Goal: Complete application form: Complete application form

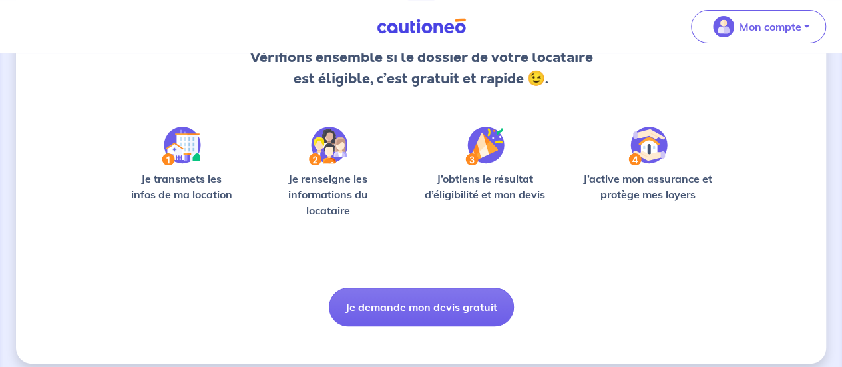
scroll to position [168, 0]
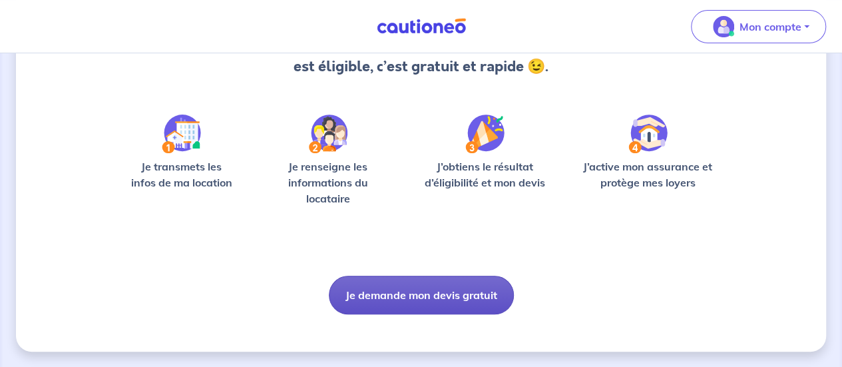
click at [443, 289] on button "Je demande mon devis gratuit" at bounding box center [421, 295] width 185 height 39
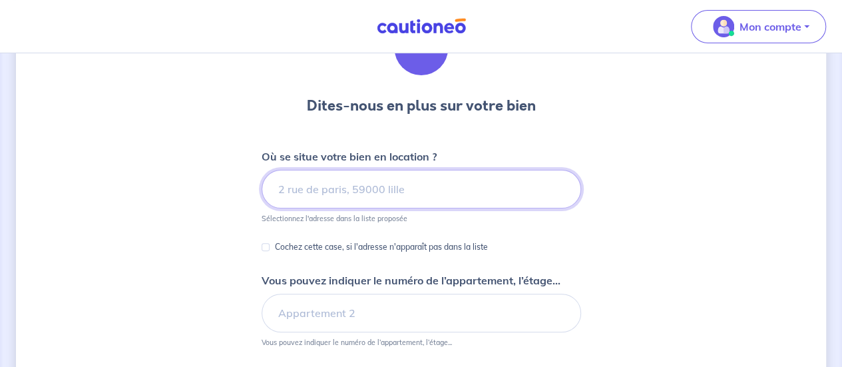
scroll to position [133, 0]
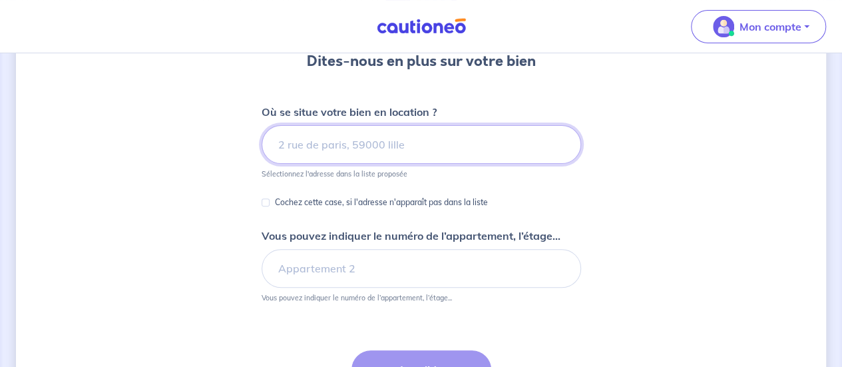
click at [351, 152] on input at bounding box center [422, 144] width 320 height 39
click at [351, 141] on input at bounding box center [422, 144] width 320 height 39
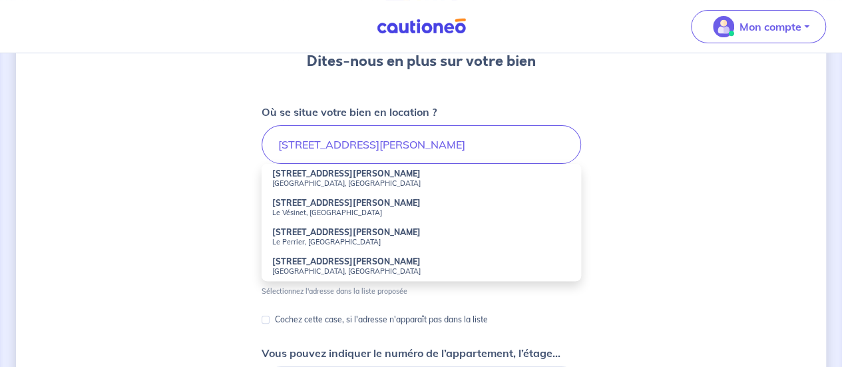
click at [332, 170] on strong "[STREET_ADDRESS][PERSON_NAME]" at bounding box center [346, 173] width 148 height 10
type input "[STREET_ADDRESS][PERSON_NAME]"
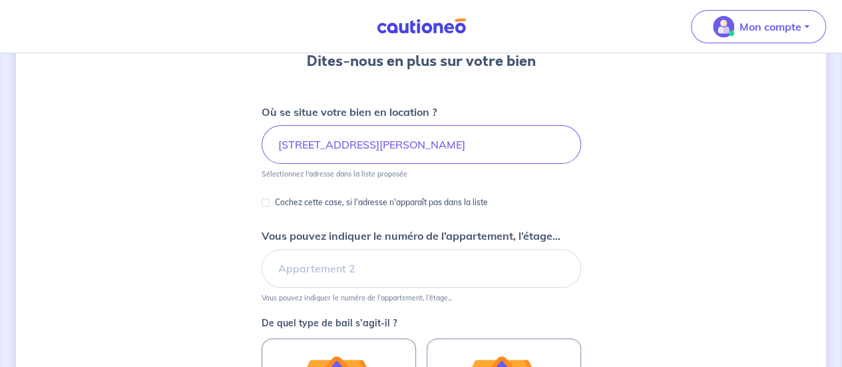
scroll to position [200, 0]
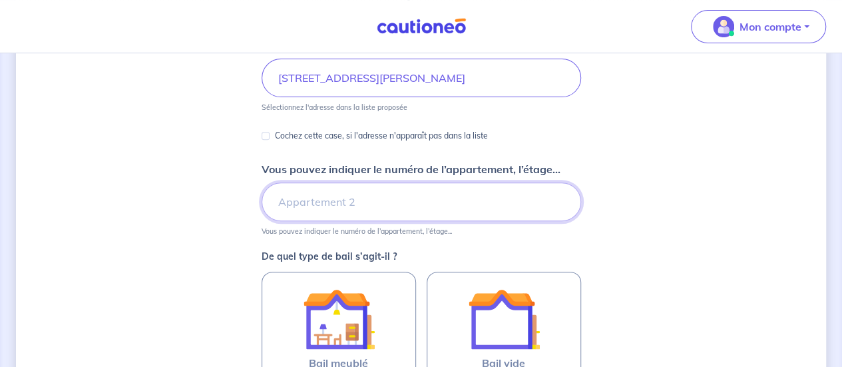
click at [389, 212] on input "Vous pouvez indiquer le numéro de l’appartement, l’étage..." at bounding box center [422, 201] width 320 height 39
type input "4 droite"
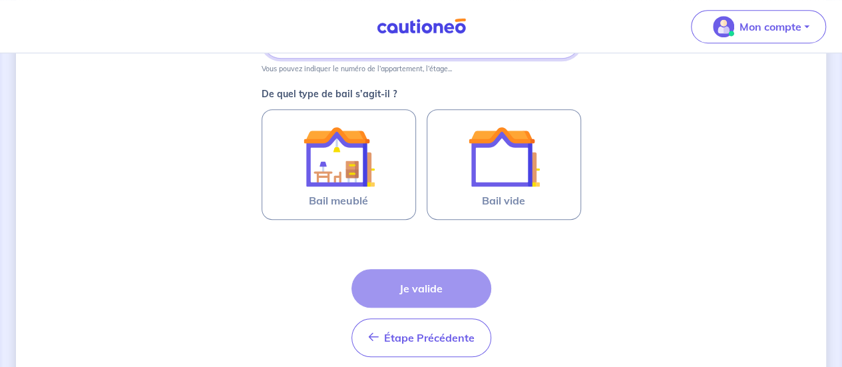
scroll to position [333, 0]
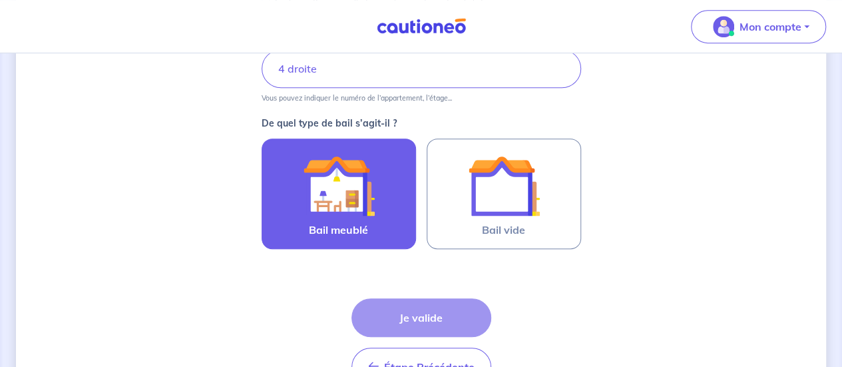
click at [360, 208] on img at bounding box center [339, 186] width 72 height 72
click at [0, 0] on input "Bail meublé" at bounding box center [0, 0] width 0 height 0
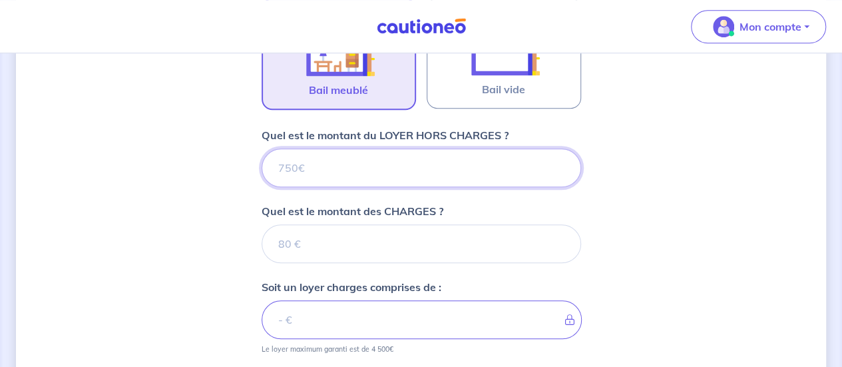
scroll to position [436, 0]
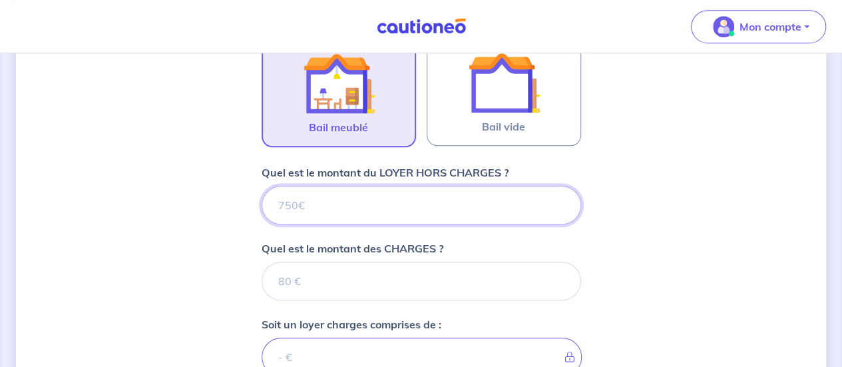
click at [316, 207] on input "Quel est le montant du LOYER HORS CHARGES ?" at bounding box center [422, 205] width 320 height 39
click at [292, 200] on input "Quel est le montant du LOYER HORS CHARGES ?" at bounding box center [422, 205] width 320 height 39
click at [357, 206] on input "Quel est le montant du LOYER HORS CHARGES ?" at bounding box center [422, 205] width 320 height 39
type input "870"
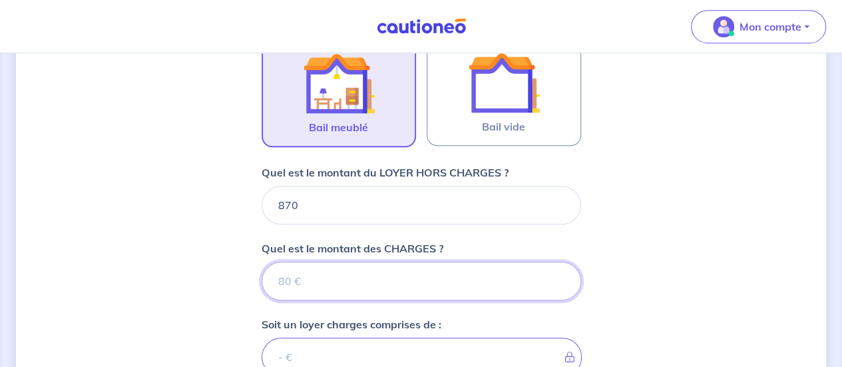
click at [300, 275] on input "Quel est le montant des CHARGES ?" at bounding box center [422, 281] width 320 height 39
type input "90"
type input "960"
type input "90"
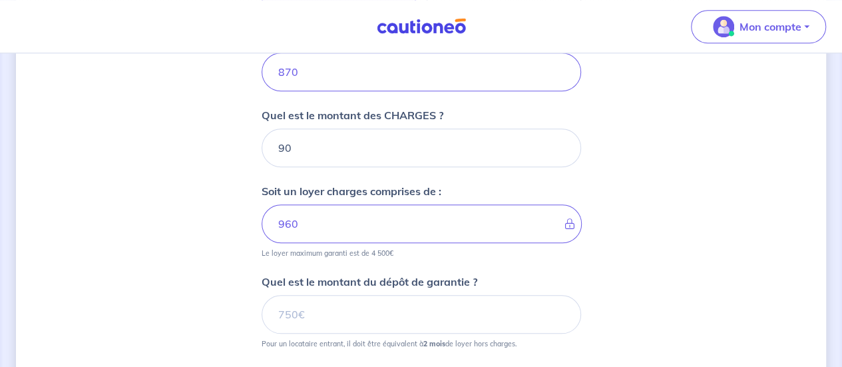
scroll to position [636, 0]
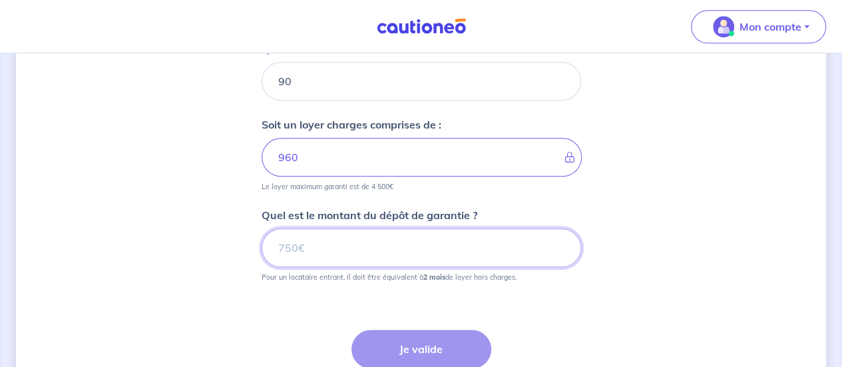
click at [307, 236] on input "Quel est le montant du dépôt de garantie ?" at bounding box center [422, 247] width 320 height 39
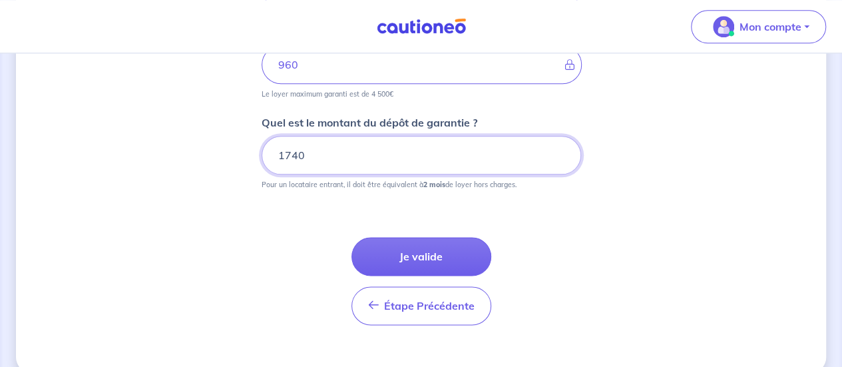
scroll to position [746, 0]
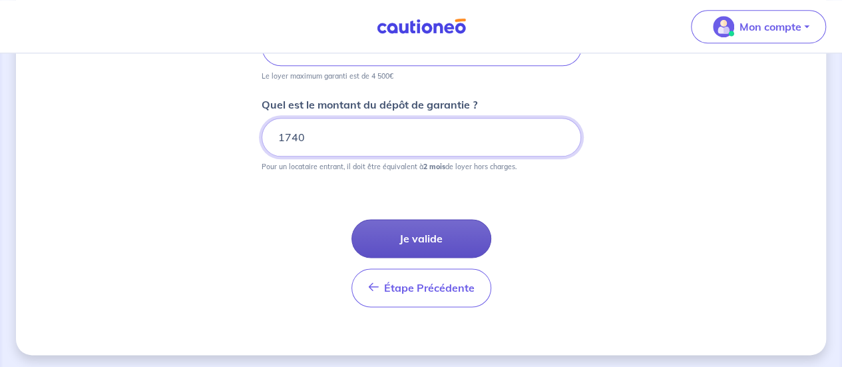
type input "1740"
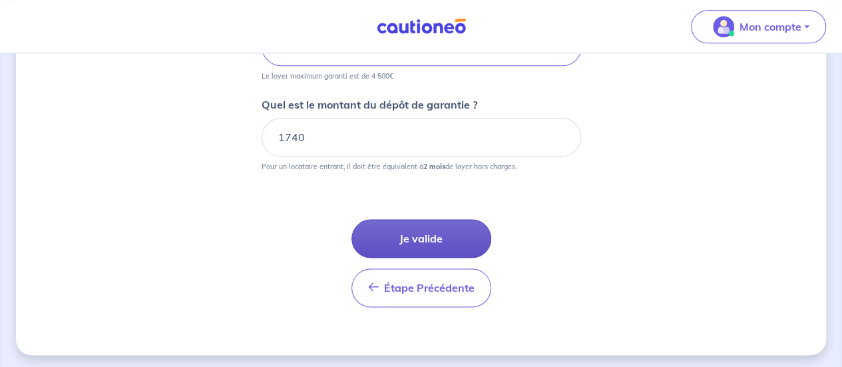
click at [410, 238] on button "Je valide" at bounding box center [422, 238] width 140 height 39
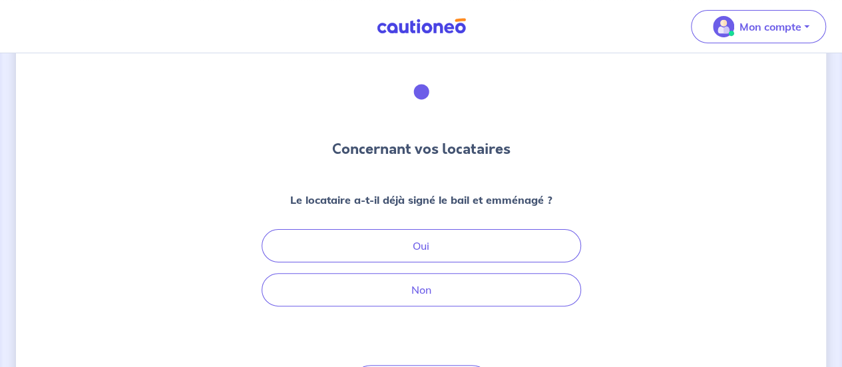
scroll to position [67, 0]
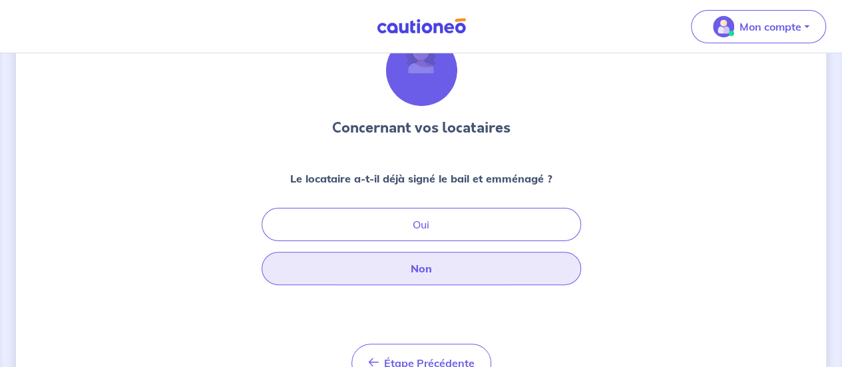
click at [419, 272] on button "Non" at bounding box center [422, 268] width 320 height 33
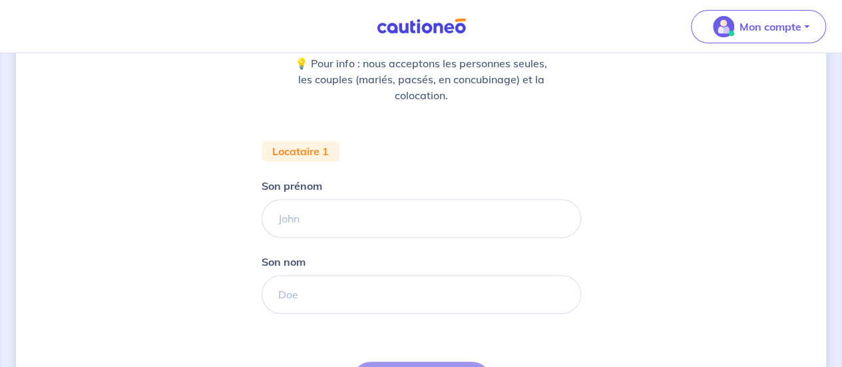
scroll to position [200, 0]
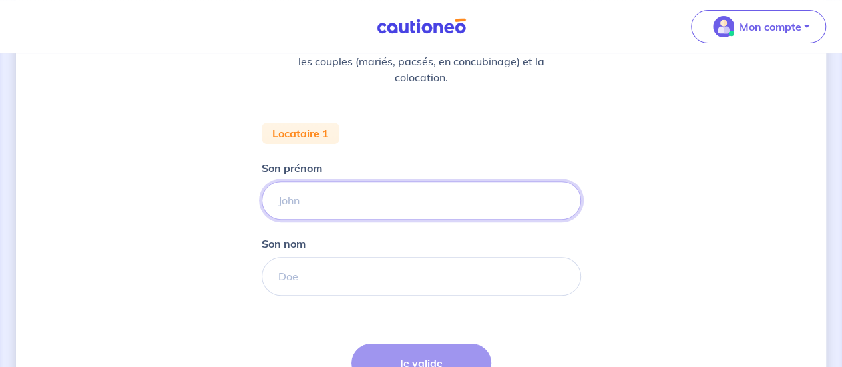
click at [288, 207] on input "Son prénom" at bounding box center [422, 200] width 320 height 39
click at [302, 200] on input "Son prénom" at bounding box center [422, 200] width 320 height 39
paste input "Suzie"
type input "Suzie"
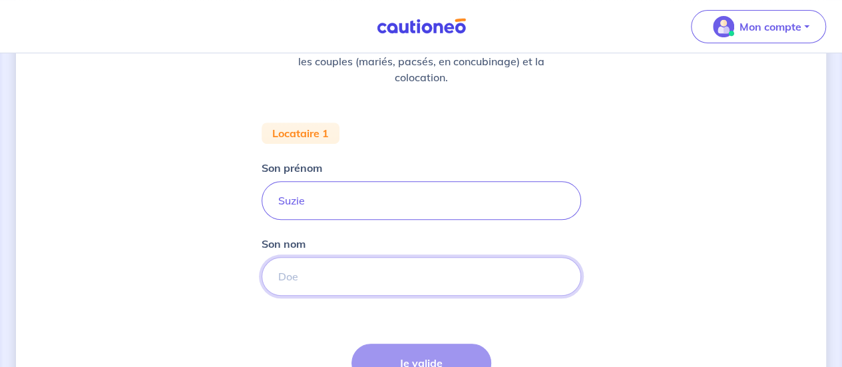
click at [304, 270] on input "Son nom" at bounding box center [422, 276] width 320 height 39
paste input "DEMEY"
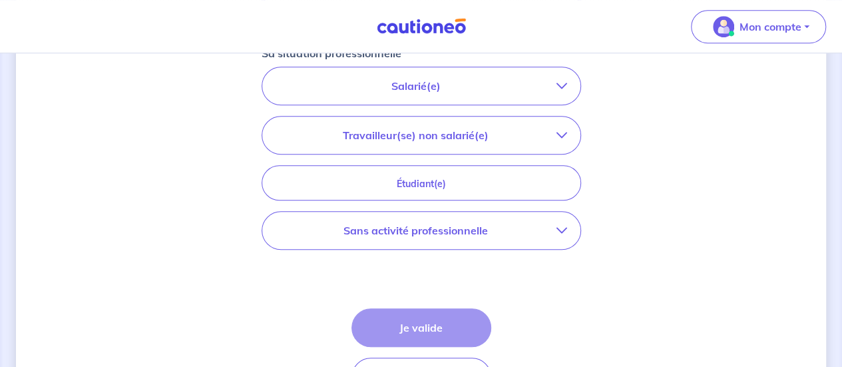
scroll to position [400, 0]
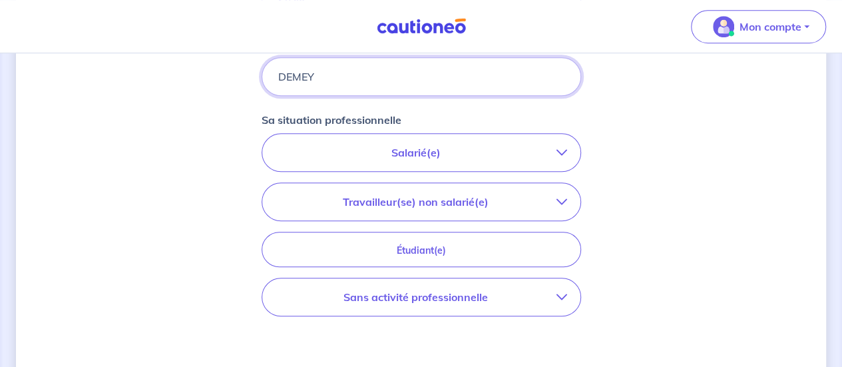
type input "DEMEY"
drag, startPoint x: 555, startPoint y: 146, endPoint x: 553, endPoint y: 154, distance: 8.1
click at [554, 152] on p "Salarié(e)" at bounding box center [416, 152] width 281 height 16
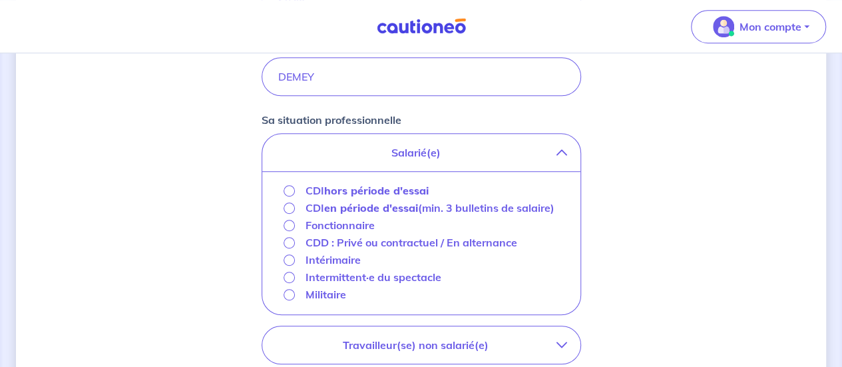
scroll to position [466, 0]
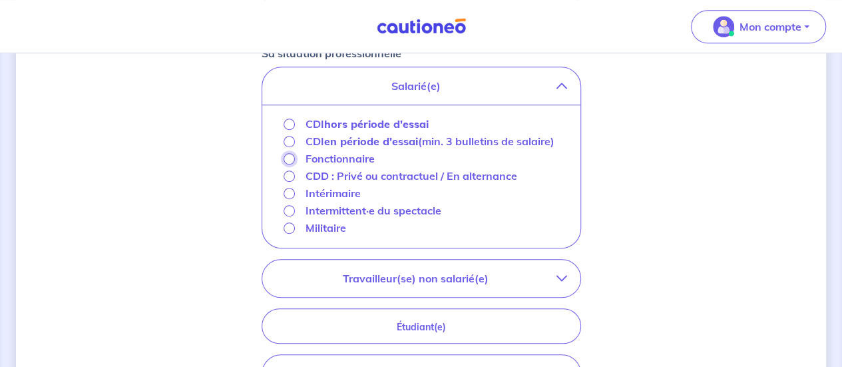
click at [290, 158] on input "Fonctionnaire" at bounding box center [289, 158] width 11 height 11
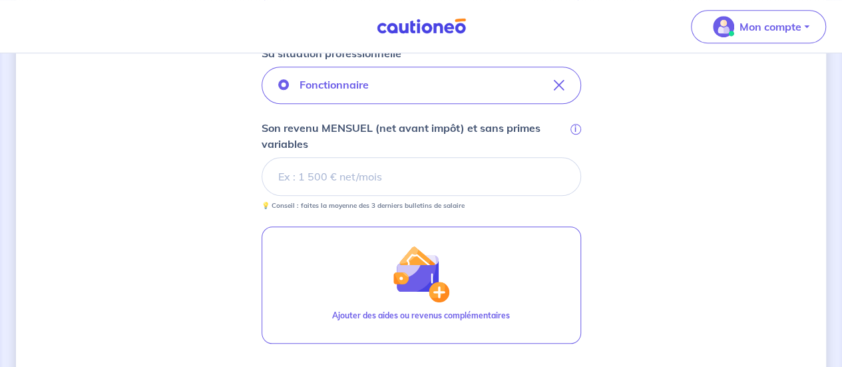
scroll to position [400, 0]
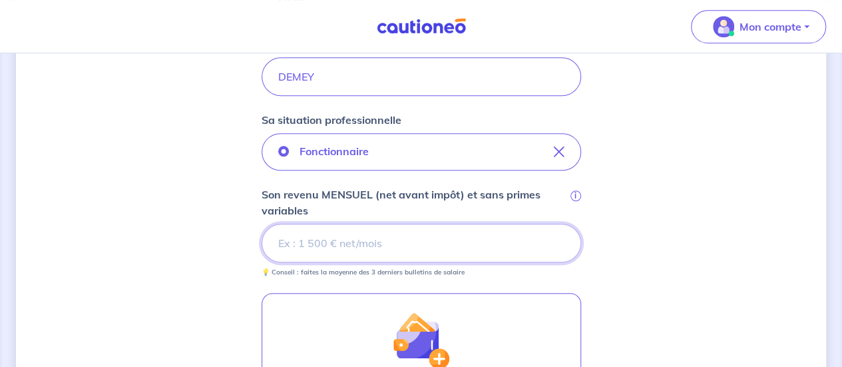
click at [310, 248] on input "Son revenu MENSUEL (net avant impôt) et sans primes variables i" at bounding box center [422, 243] width 320 height 39
click at [366, 247] on input "Son revenu MENSUEL (net avant impôt) et sans primes variables i" at bounding box center [422, 243] width 320 height 39
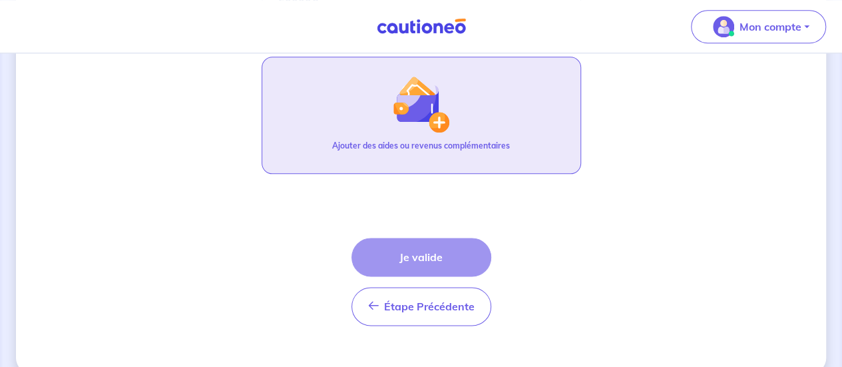
scroll to position [755, 0]
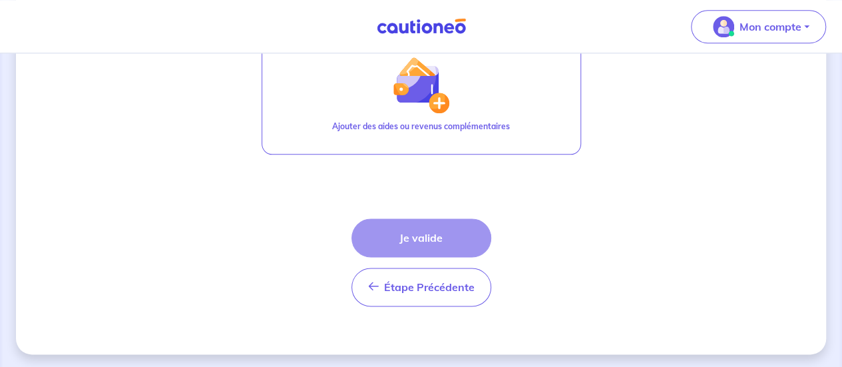
click at [429, 238] on div "Étape Précédente Précédent Je valide Je valide" at bounding box center [422, 262] width 140 height 88
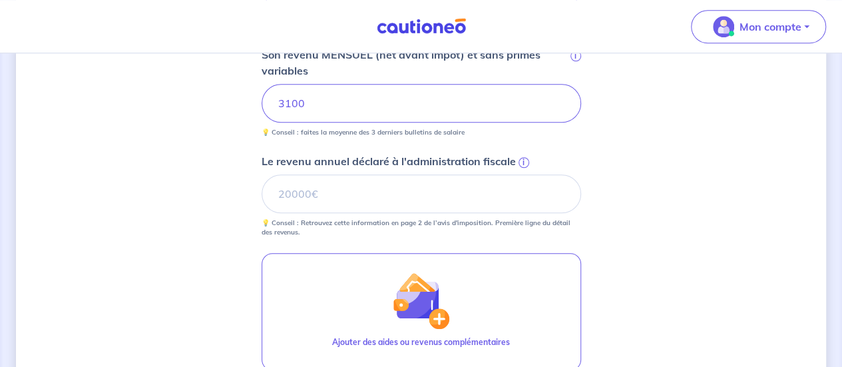
scroll to position [555, 0]
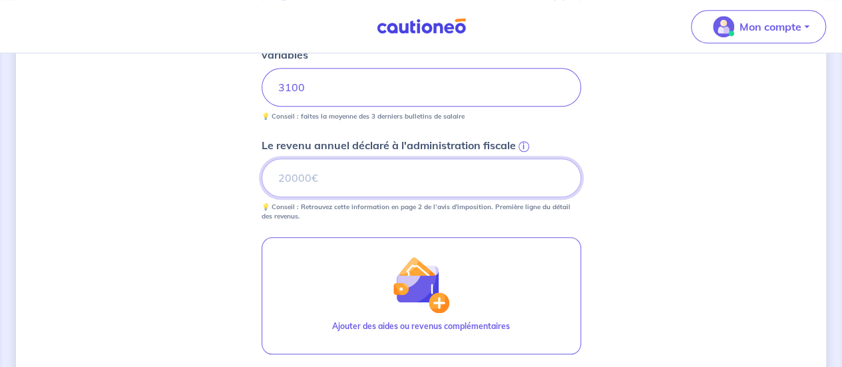
click at [333, 176] on input "Le revenu annuel déclaré à l'administration fiscale i" at bounding box center [422, 177] width 320 height 39
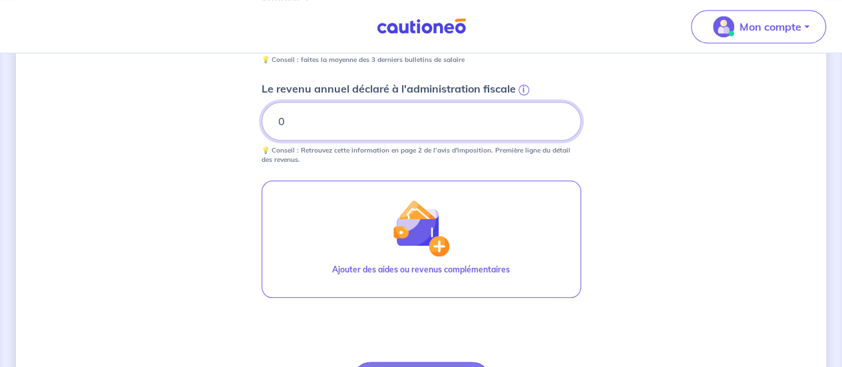
scroll to position [755, 0]
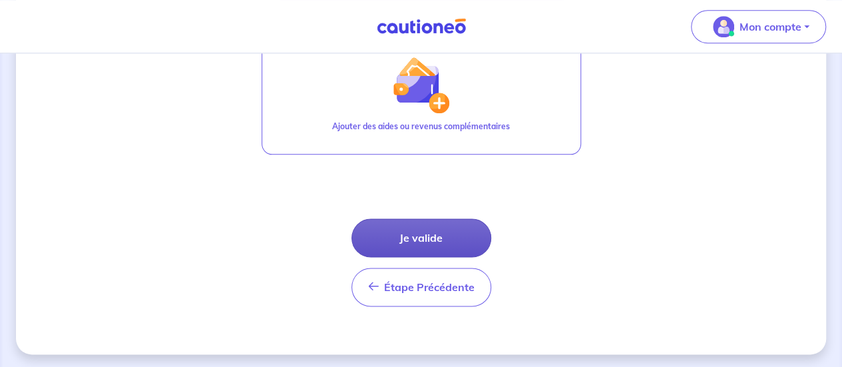
type input "0"
click at [417, 236] on button "Je valide" at bounding box center [422, 237] width 140 height 39
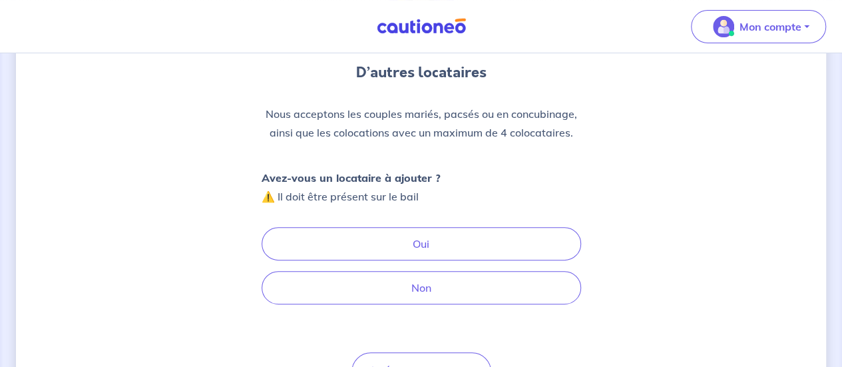
scroll to position [133, 0]
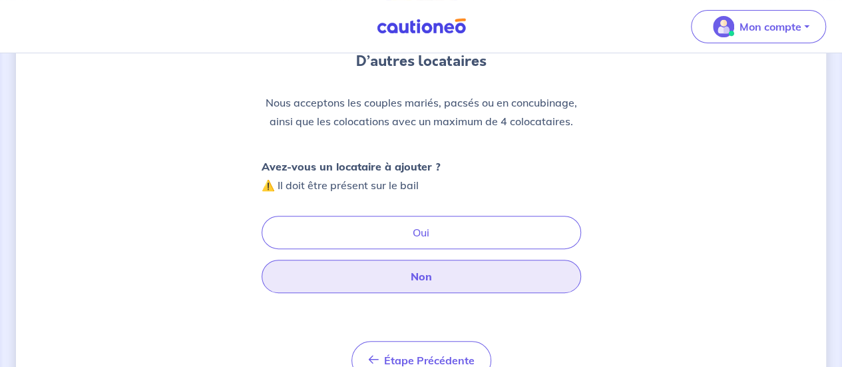
click at [441, 280] on button "Non" at bounding box center [422, 276] width 320 height 33
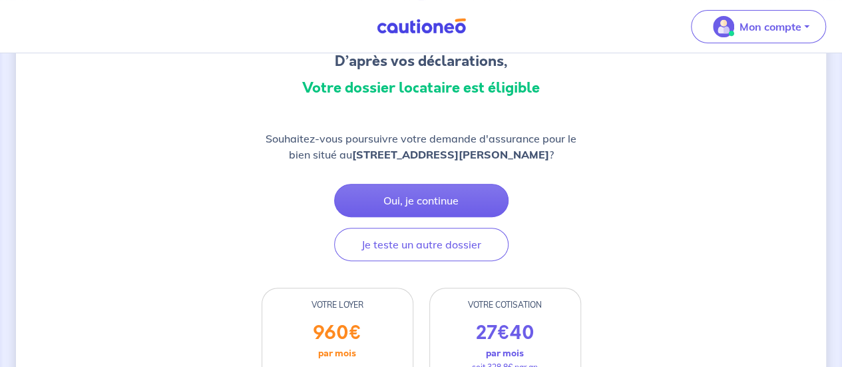
scroll to position [133, 0]
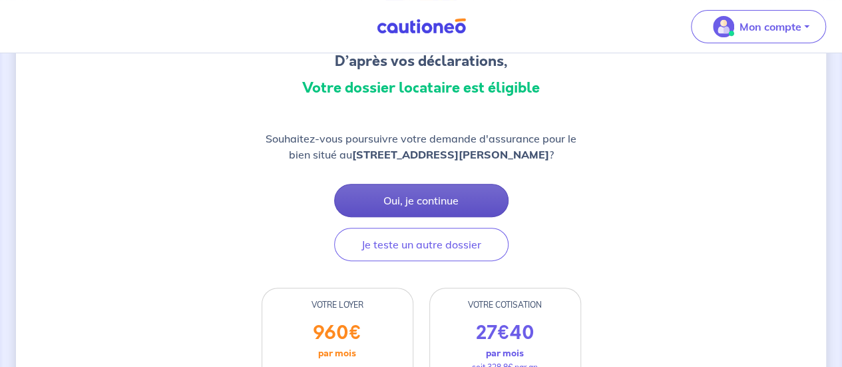
click at [404, 217] on button "Oui, je continue" at bounding box center [421, 200] width 174 height 33
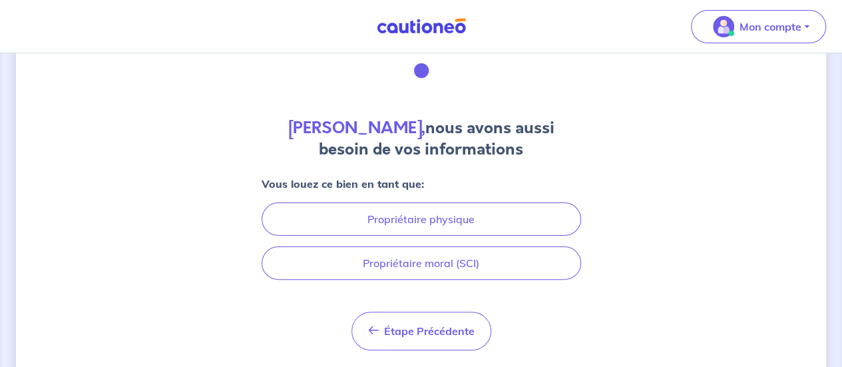
scroll to position [101, 0]
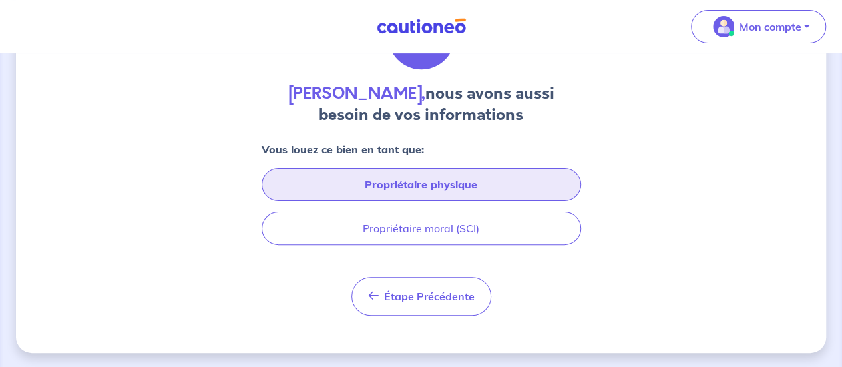
click at [422, 184] on button "Propriétaire physique" at bounding box center [422, 184] width 320 height 33
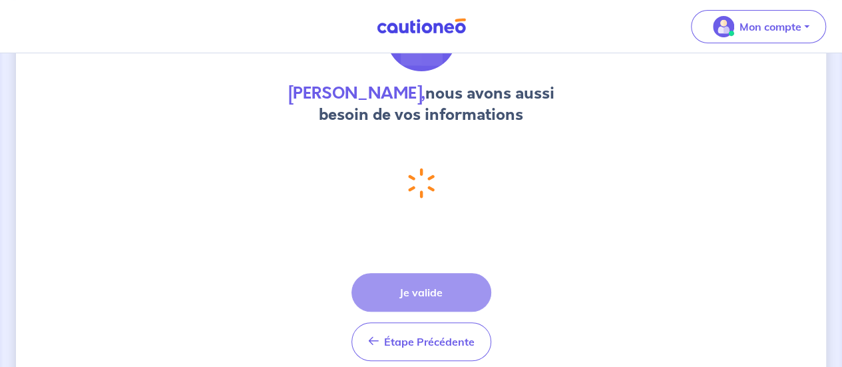
select select "FR"
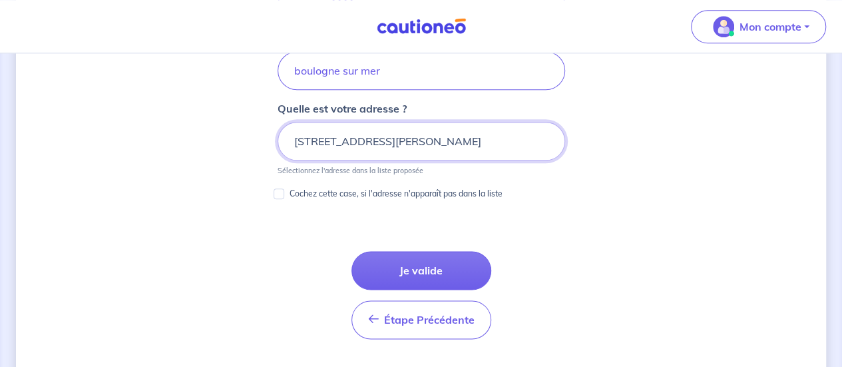
scroll to position [866, 0]
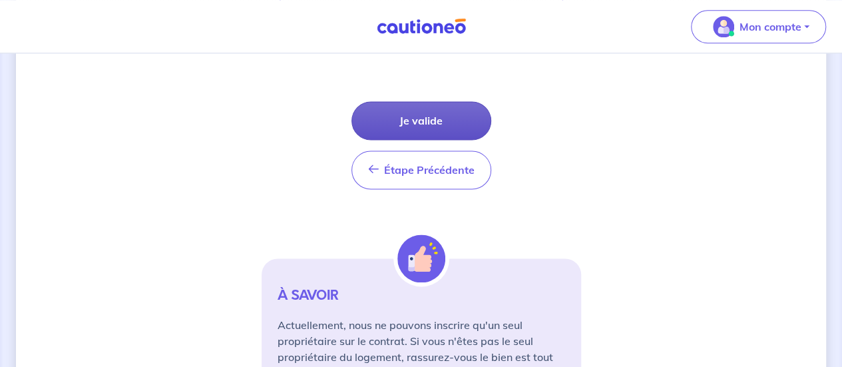
click at [423, 111] on button "Je valide" at bounding box center [422, 120] width 140 height 39
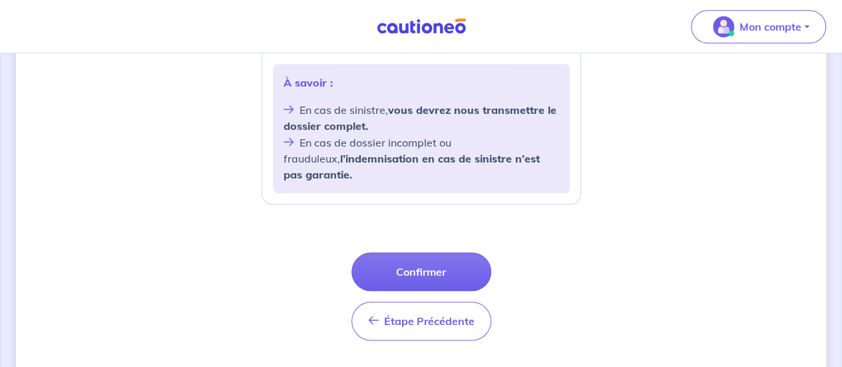
scroll to position [625, 0]
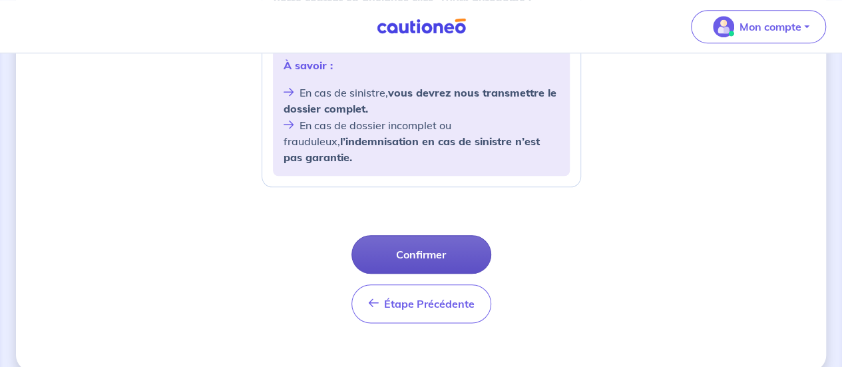
click at [451, 235] on button "Confirmer" at bounding box center [422, 254] width 140 height 39
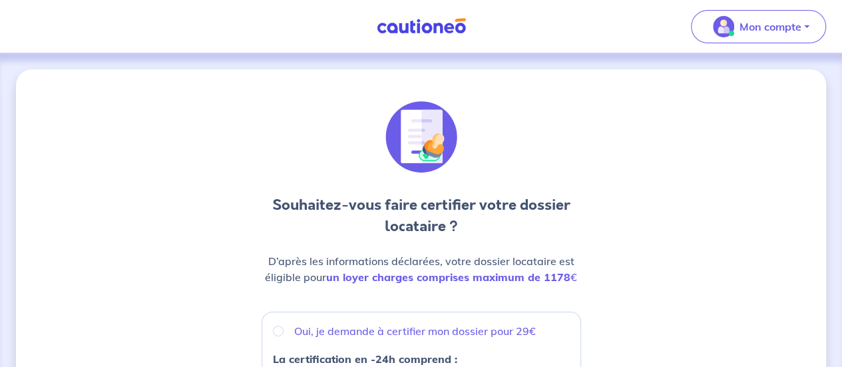
scroll to position [67, 0]
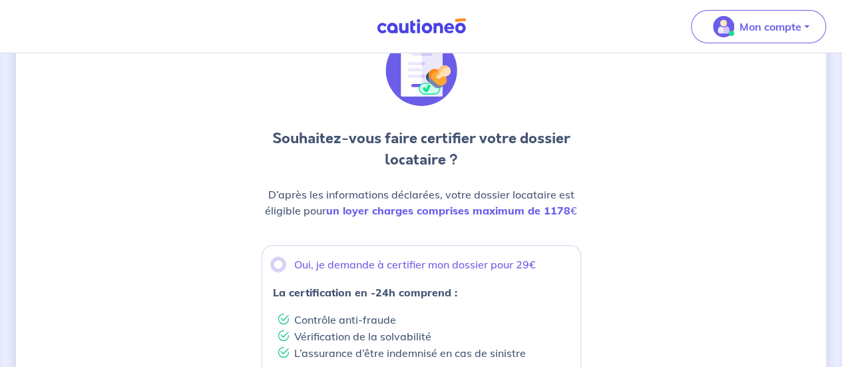
click at [281, 262] on input "Oui, je demande à certifier mon dossier pour 29€" at bounding box center [278, 264] width 11 height 11
radio input "true"
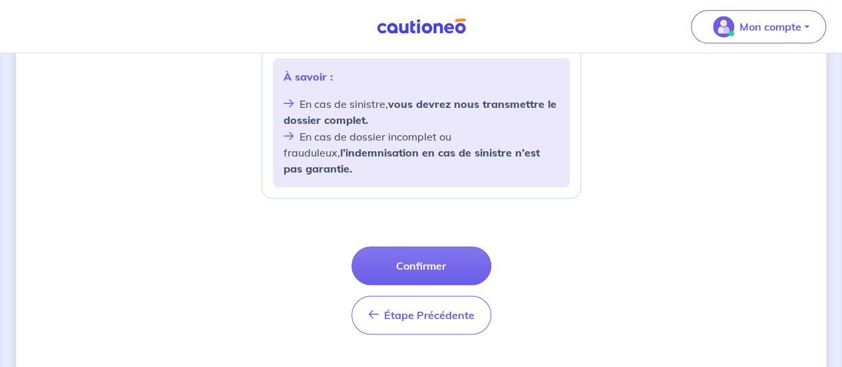
scroll to position [625, 0]
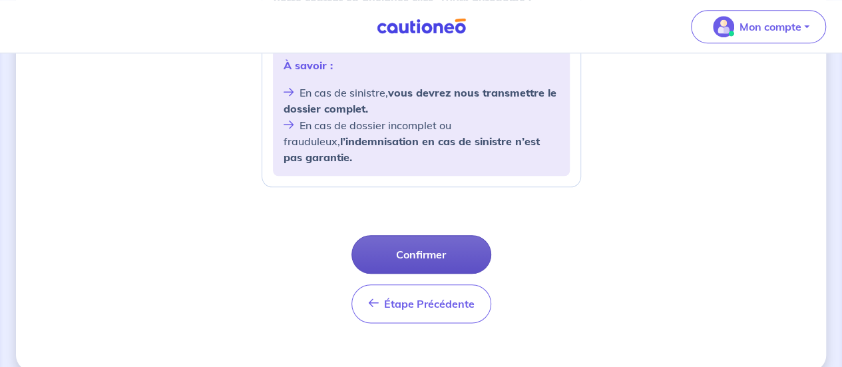
click at [427, 235] on button "Confirmer" at bounding box center [422, 254] width 140 height 39
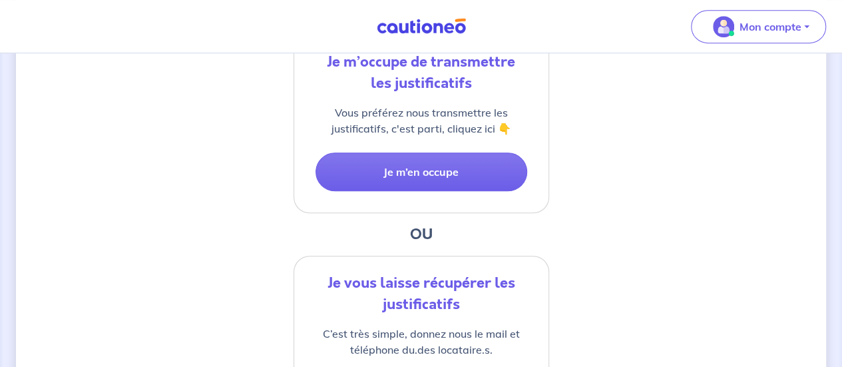
scroll to position [333, 0]
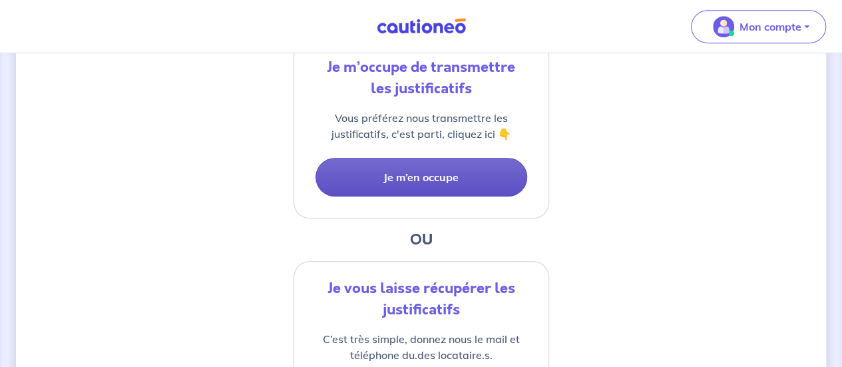
click at [421, 178] on button "Je m’en occupe" at bounding box center [422, 177] width 212 height 39
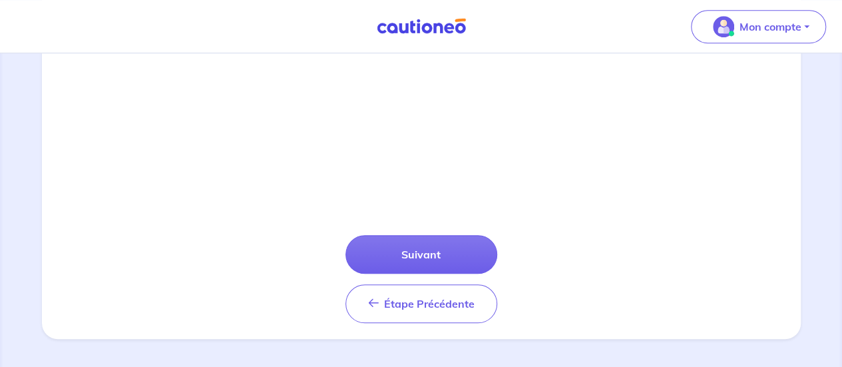
scroll to position [545, 0]
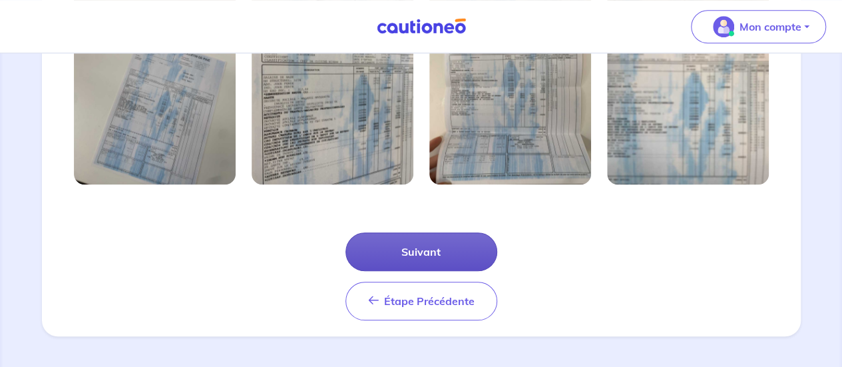
click at [404, 256] on button "Suivant" at bounding box center [422, 251] width 152 height 39
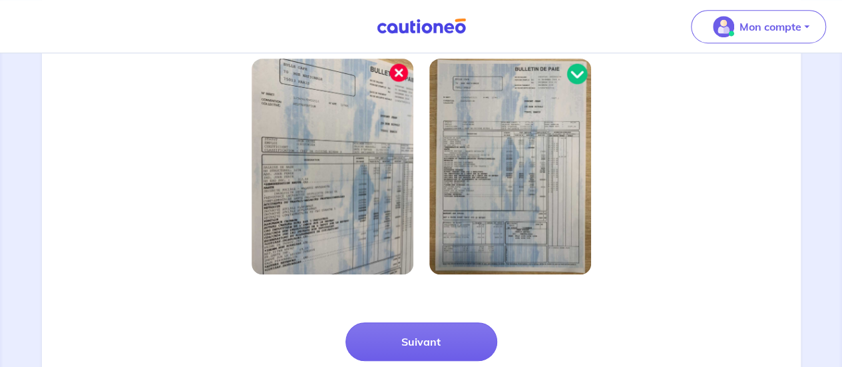
scroll to position [481, 0]
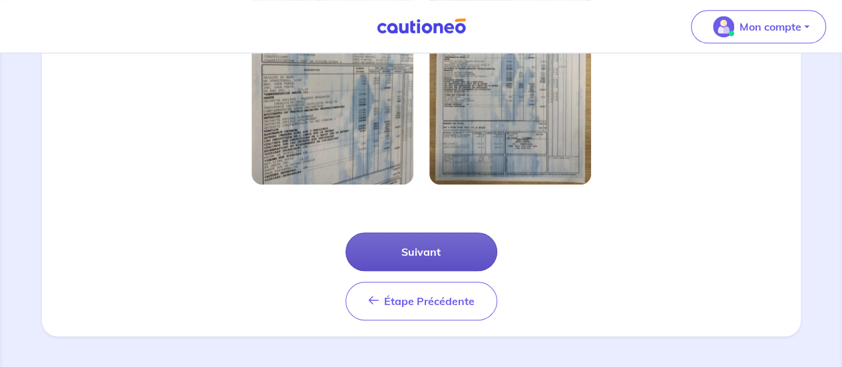
click at [427, 255] on button "Suivant" at bounding box center [422, 251] width 152 height 39
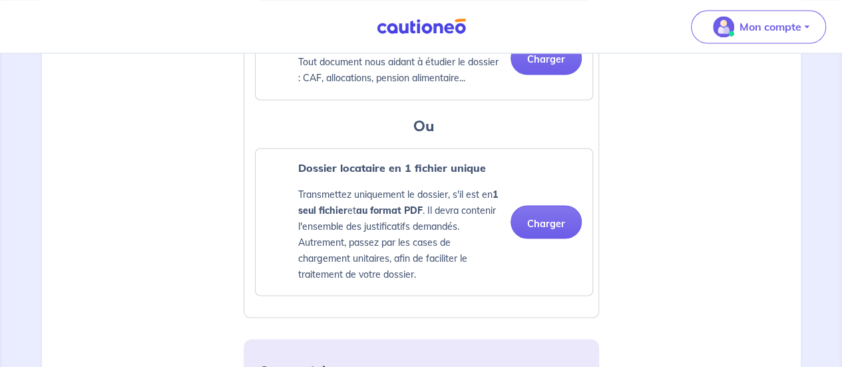
scroll to position [1132, 0]
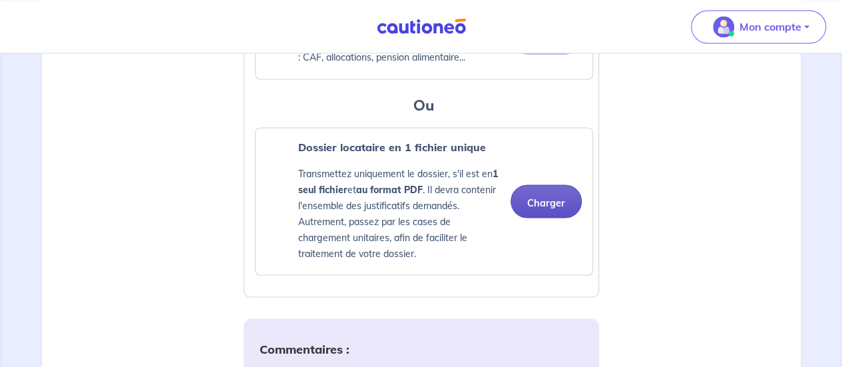
click at [552, 205] on button "Charger" at bounding box center [546, 200] width 71 height 33
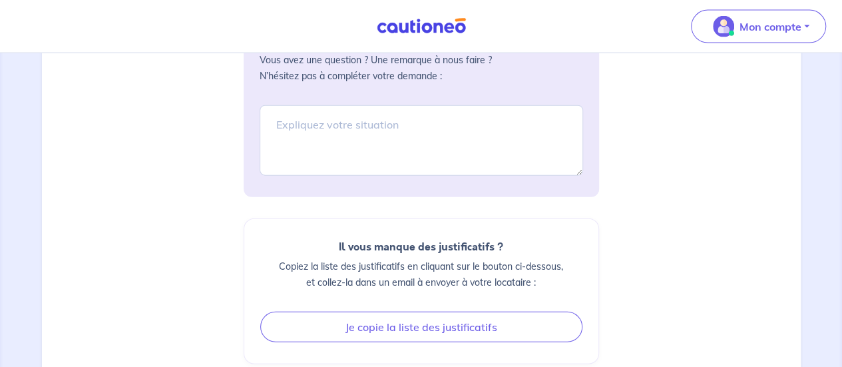
scroll to position [1643, 0]
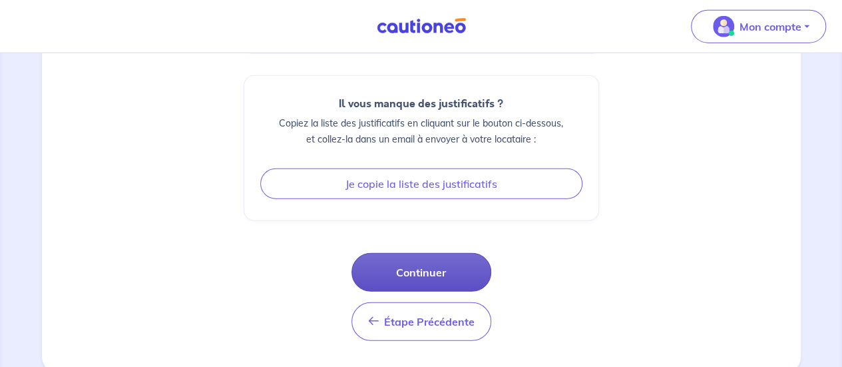
click at [443, 268] on button "Continuer" at bounding box center [422, 272] width 140 height 39
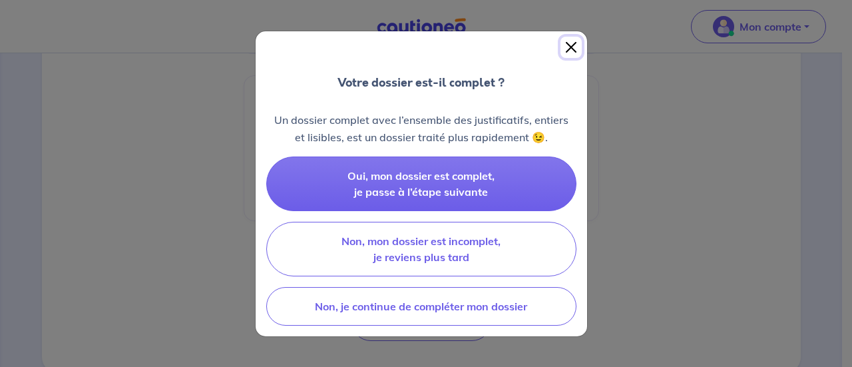
click at [570, 51] on button "Close" at bounding box center [571, 47] width 21 height 21
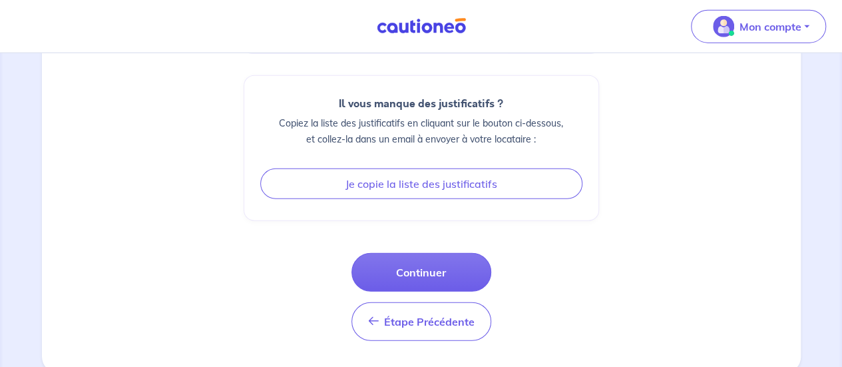
scroll to position [1376, 0]
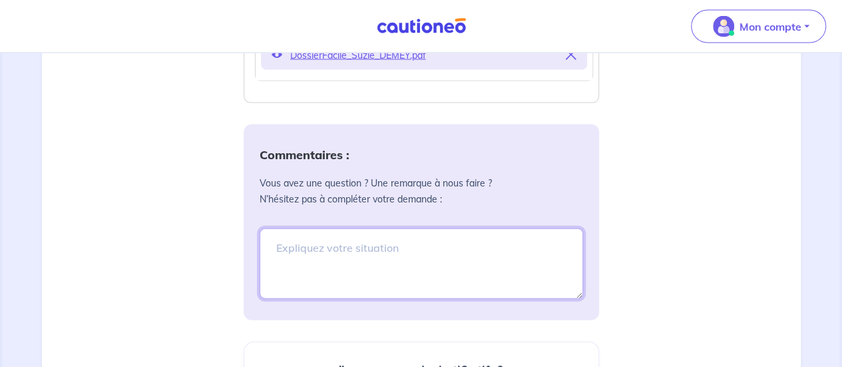
click at [353, 248] on textarea at bounding box center [422, 263] width 324 height 71
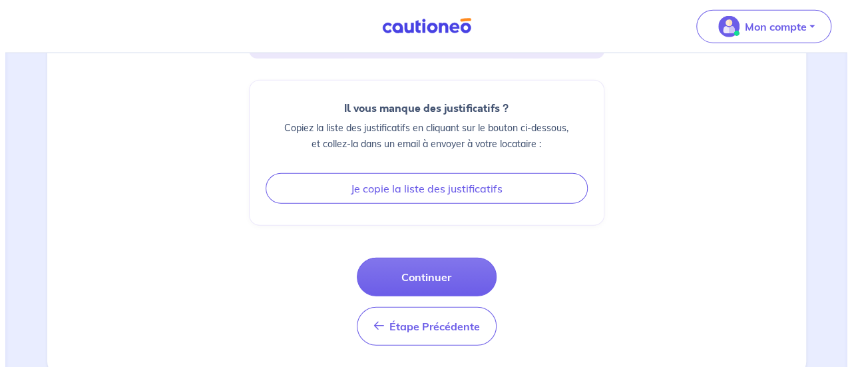
scroll to position [1643, 0]
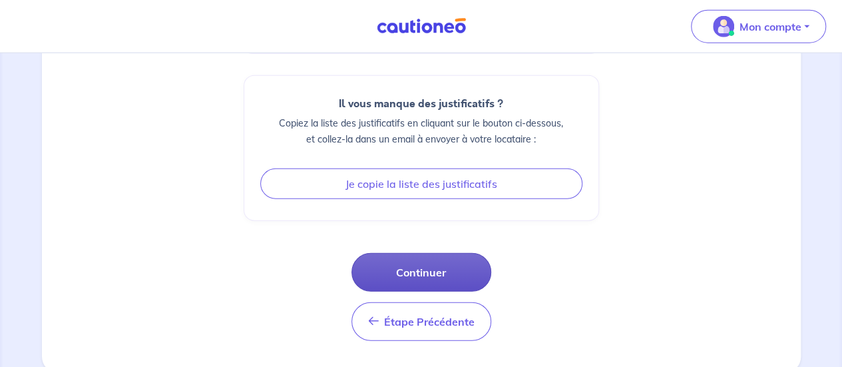
click at [439, 266] on button "Continuer" at bounding box center [422, 272] width 140 height 39
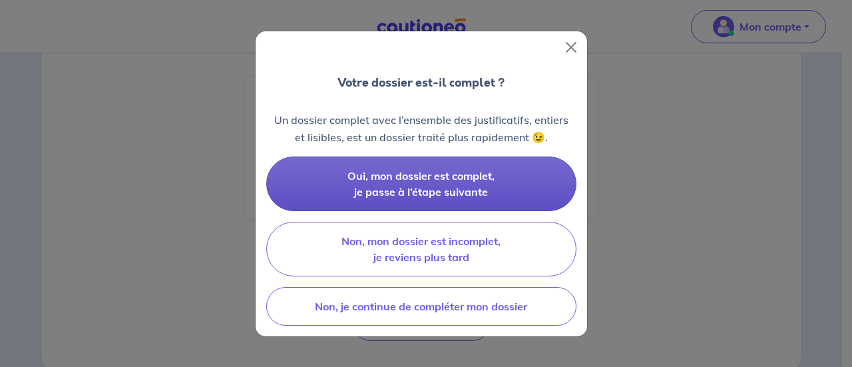
click at [443, 187] on span "Oui, mon dossier est complet, je passe à l’étape suivante" at bounding box center [421, 183] width 147 height 29
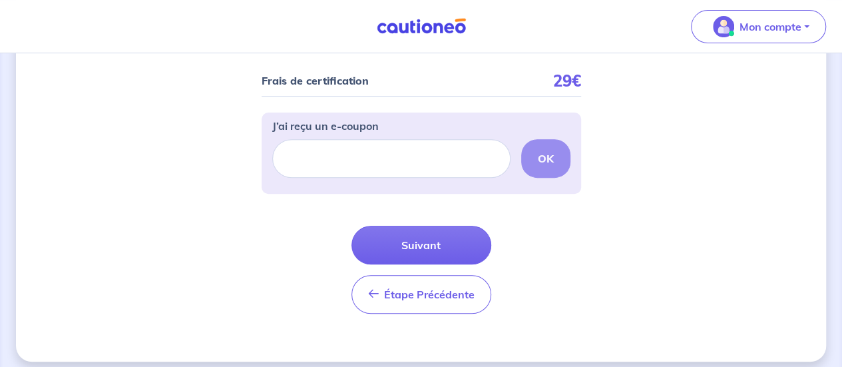
scroll to position [188, 0]
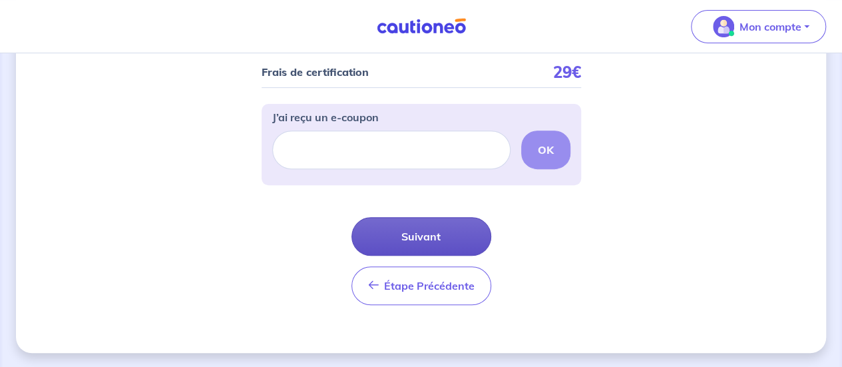
click at [425, 234] on button "Suivant" at bounding box center [422, 236] width 140 height 39
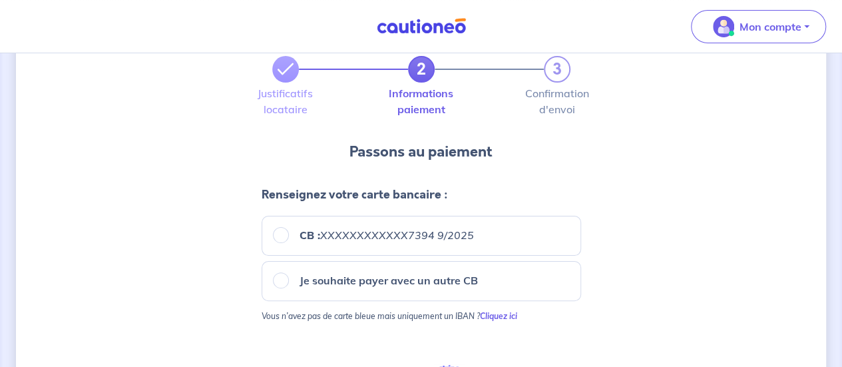
scroll to position [67, 0]
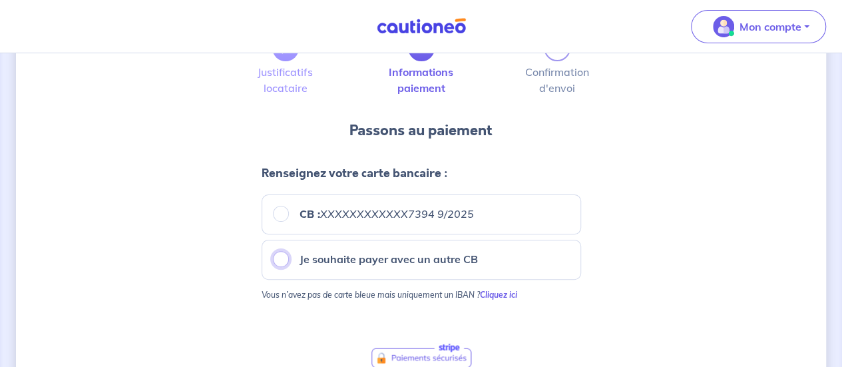
click at [284, 260] on input "Je souhaite payer avec un autre CB" at bounding box center [281, 259] width 16 height 16
radio input "true"
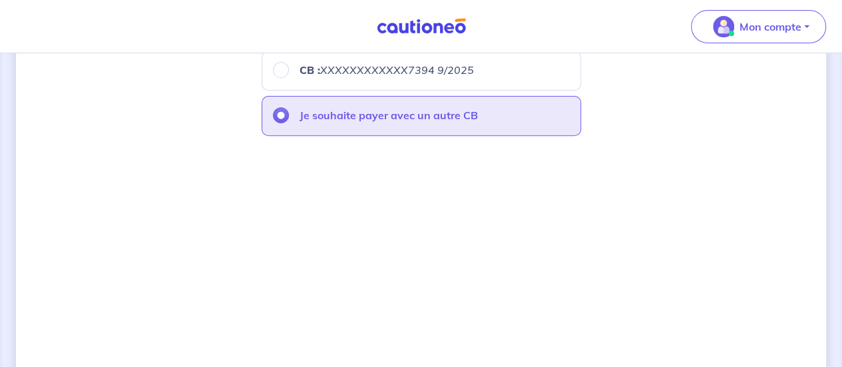
scroll to position [155, 0]
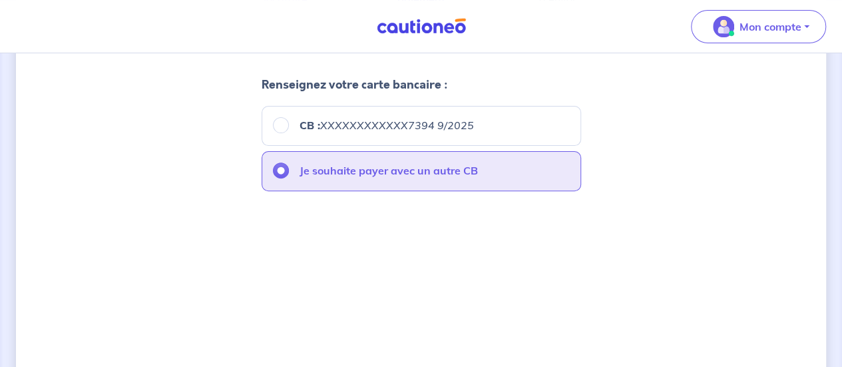
click at [442, 169] on p "Je souhaite payer avec un autre CB" at bounding box center [389, 170] width 178 height 16
click at [289, 169] on input "Je souhaite payer avec un autre CB" at bounding box center [281, 170] width 16 height 16
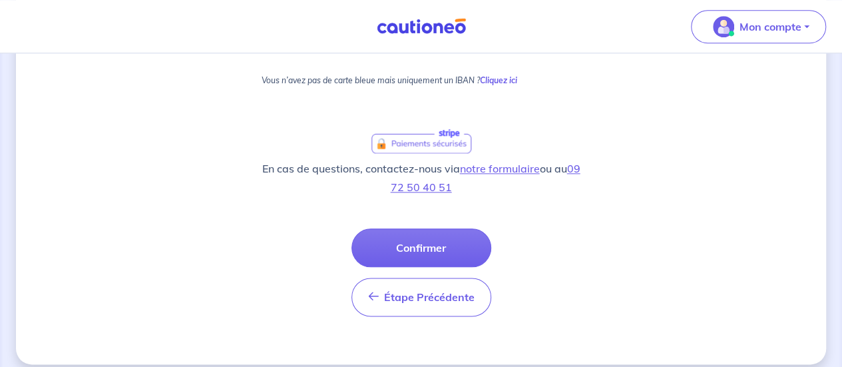
scroll to position [685, 0]
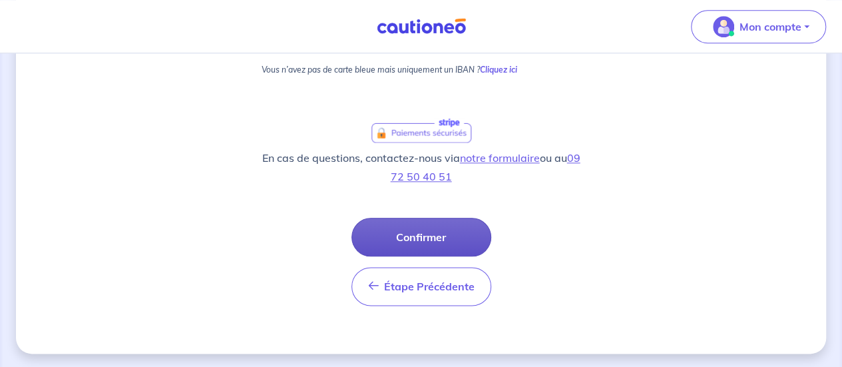
click at [431, 245] on button "Confirmer" at bounding box center [422, 237] width 140 height 39
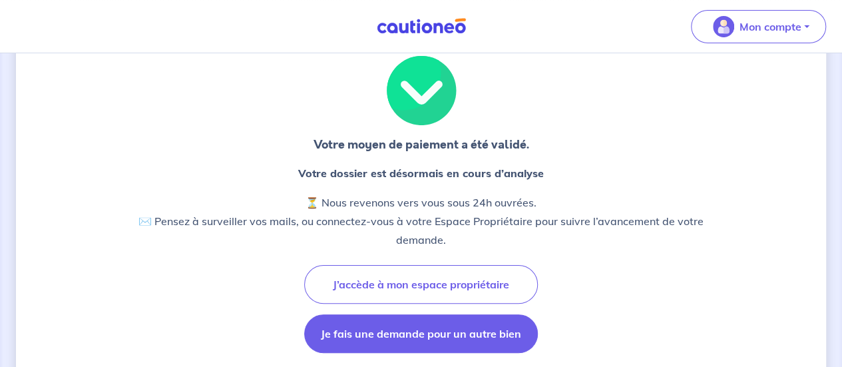
scroll to position [67, 0]
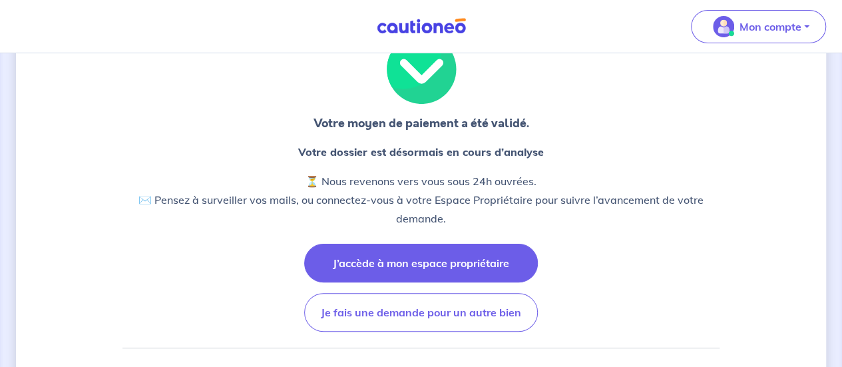
click at [441, 262] on button "J’accède à mon espace propriétaire" at bounding box center [421, 263] width 234 height 39
